Goal: Navigation & Orientation: Find specific page/section

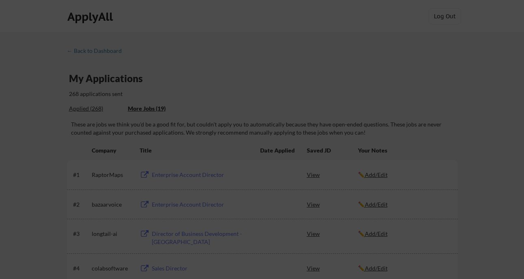
scroll to position [742, 0]
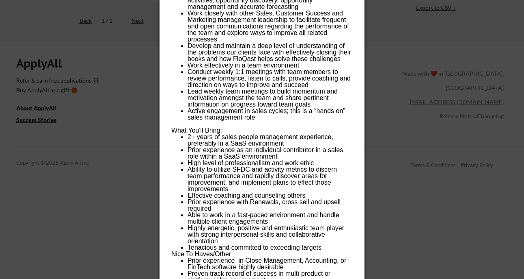
click at [378, 26] on div at bounding box center [262, 139] width 524 height 279
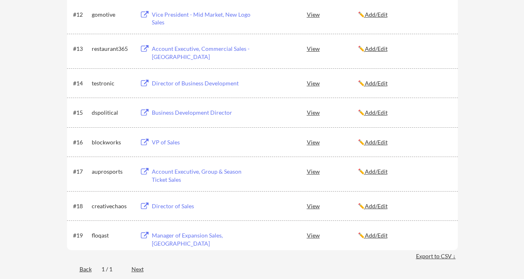
scroll to position [492, 0]
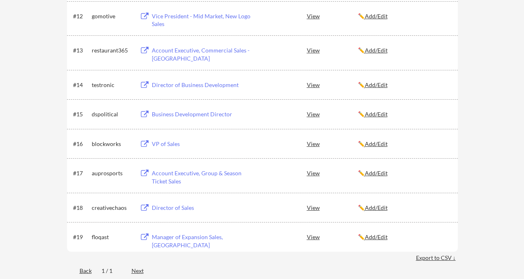
click at [168, 144] on div "VP of Sales" at bounding box center [202, 144] width 101 height 8
click at [179, 114] on div "Business Development Director" at bounding box center [202, 114] width 101 height 8
click at [208, 85] on div "Director of Business Development" at bounding box center [202, 85] width 101 height 8
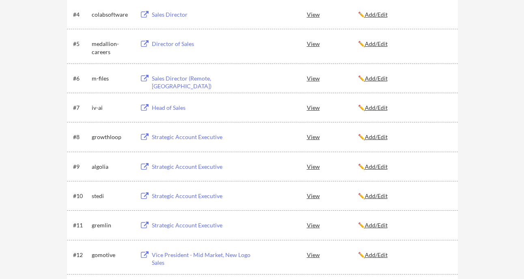
scroll to position [251, 0]
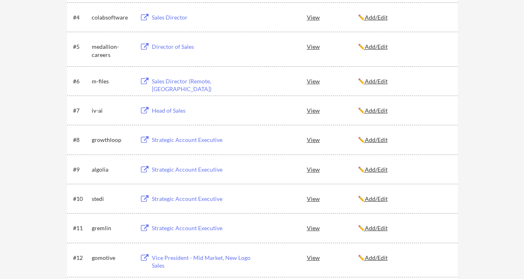
click at [164, 111] on div "Head of Sales" at bounding box center [202, 110] width 101 height 8
click at [238, 82] on div "Sales Director (Remote, [GEOGRAPHIC_DATA])" at bounding box center [202, 85] width 101 height 16
click at [182, 48] on div "Director of Sales" at bounding box center [202, 47] width 101 height 8
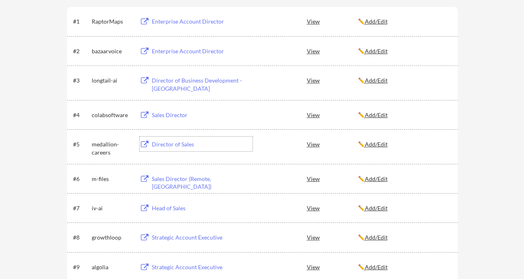
scroll to position [150, 0]
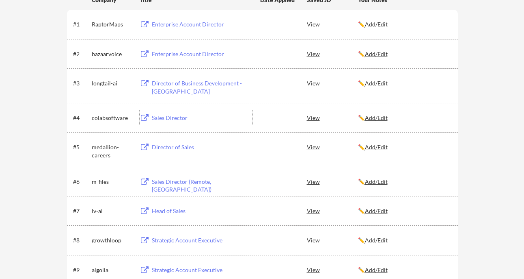
click at [177, 119] on div "Sales Director" at bounding box center [202, 118] width 101 height 8
click at [208, 54] on div "Enterprise Account Director" at bounding box center [202, 54] width 101 height 8
click at [204, 84] on div "Director of Business Development - [GEOGRAPHIC_DATA]" at bounding box center [202, 87] width 101 height 16
